Goal: Task Accomplishment & Management: Use online tool/utility

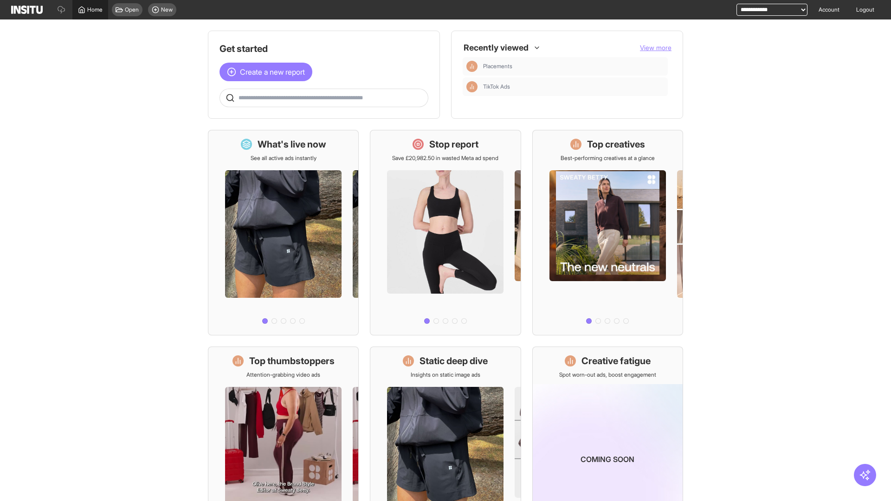
click at [90, 10] on span "Home" at bounding box center [94, 9] width 15 height 7
click at [268, 72] on span "Create a new report" at bounding box center [272, 71] width 65 height 11
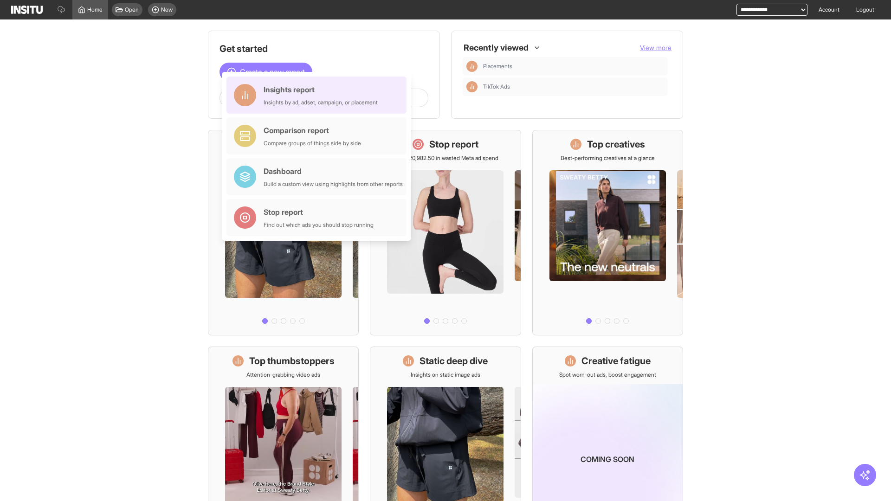
click at [319, 95] on div "Insights report Insights by ad, adset, campaign, or placement" at bounding box center [321, 95] width 114 height 22
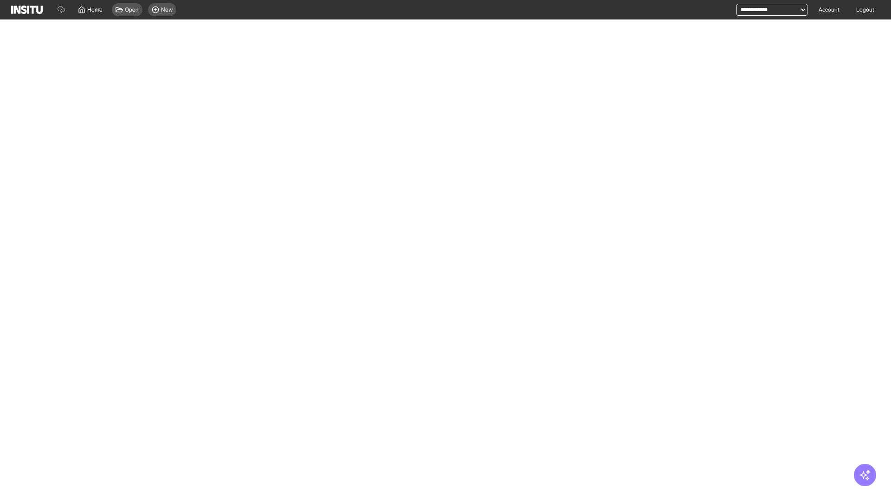
select select "**"
